Goal: Task Accomplishment & Management: Use online tool/utility

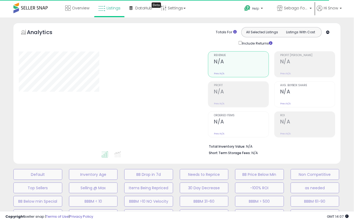
select select "**"
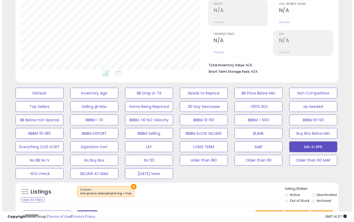
scroll to position [89, 0]
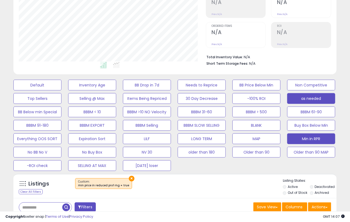
click at [310, 98] on button "as needed" at bounding box center [311, 98] width 48 height 11
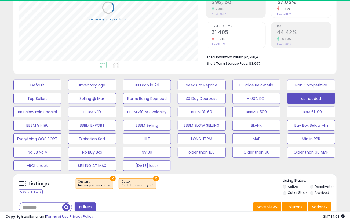
scroll to position [179, 0]
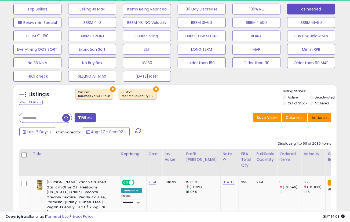
click at [319, 122] on button "Actions" at bounding box center [319, 117] width 23 height 9
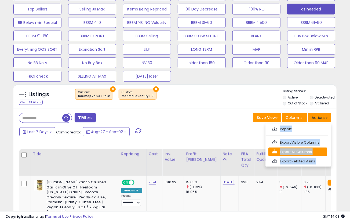
scroll to position [110, 187]
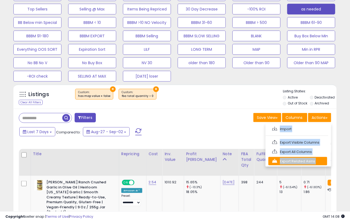
click at [301, 159] on link "Export Related Asins" at bounding box center [298, 161] width 59 height 8
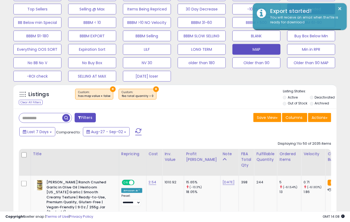
click at [263, 47] on button "MAP" at bounding box center [257, 49] width 48 height 11
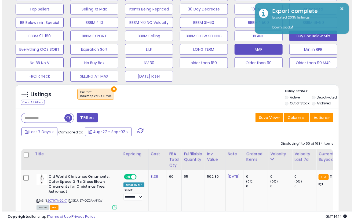
scroll to position [89, 0]
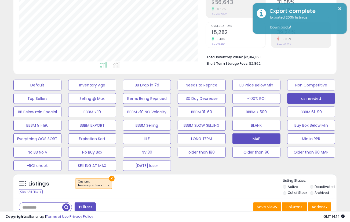
click at [323, 99] on button "as needed" at bounding box center [311, 98] width 48 height 11
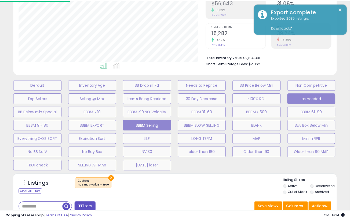
scroll to position [110, 190]
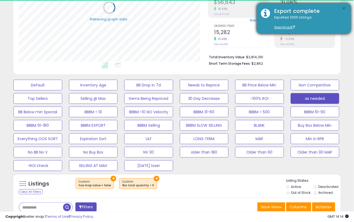
click at [343, 6] on button "×" at bounding box center [344, 8] width 4 height 7
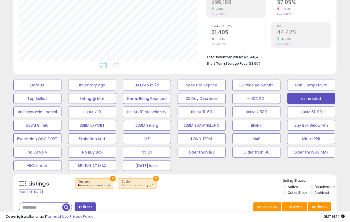
scroll to position [179, 0]
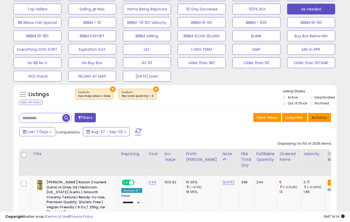
click at [327, 119] on button "Actions" at bounding box center [319, 117] width 23 height 9
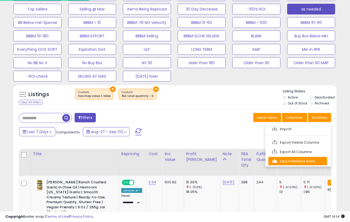
click at [292, 164] on link "Export Related Asins" at bounding box center [298, 161] width 59 height 8
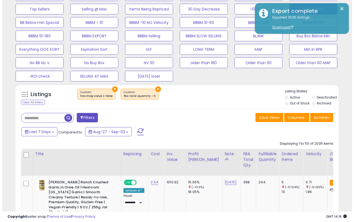
scroll to position [89, 0]
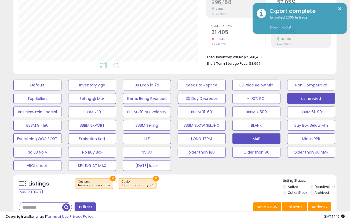
click at [260, 136] on button "MAP" at bounding box center [257, 139] width 48 height 11
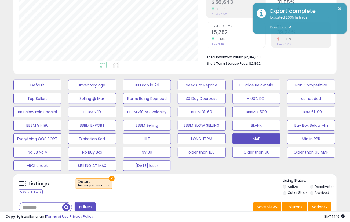
scroll to position [179, 0]
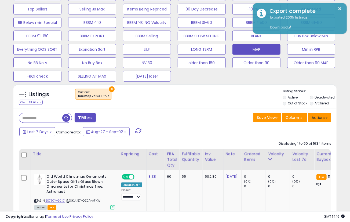
click at [321, 113] on button "Actions" at bounding box center [319, 117] width 23 height 9
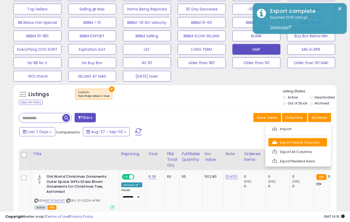
click at [300, 141] on link "Export Visible Columns" at bounding box center [298, 142] width 59 height 8
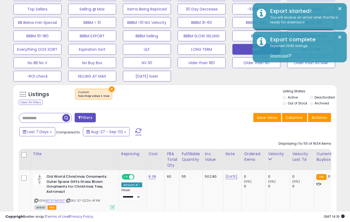
click at [234, 108] on div "Listings Clear All Filters × has map value = true" at bounding box center [174, 96] width 323 height 25
